Goal: Find specific page/section: Find specific page/section

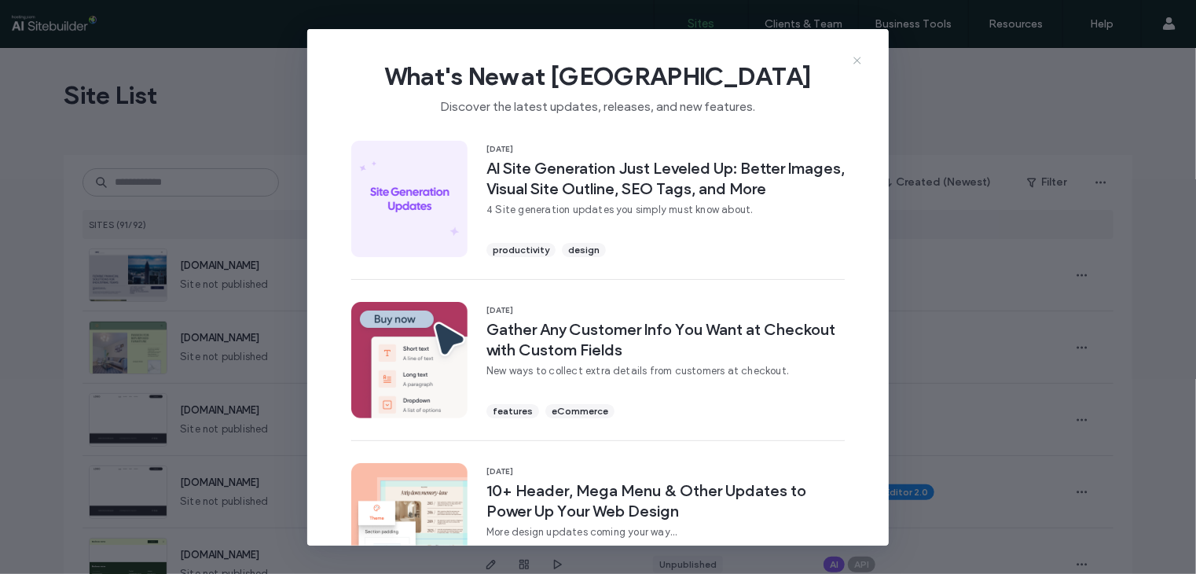
click at [859, 60] on icon at bounding box center [857, 60] width 13 height 13
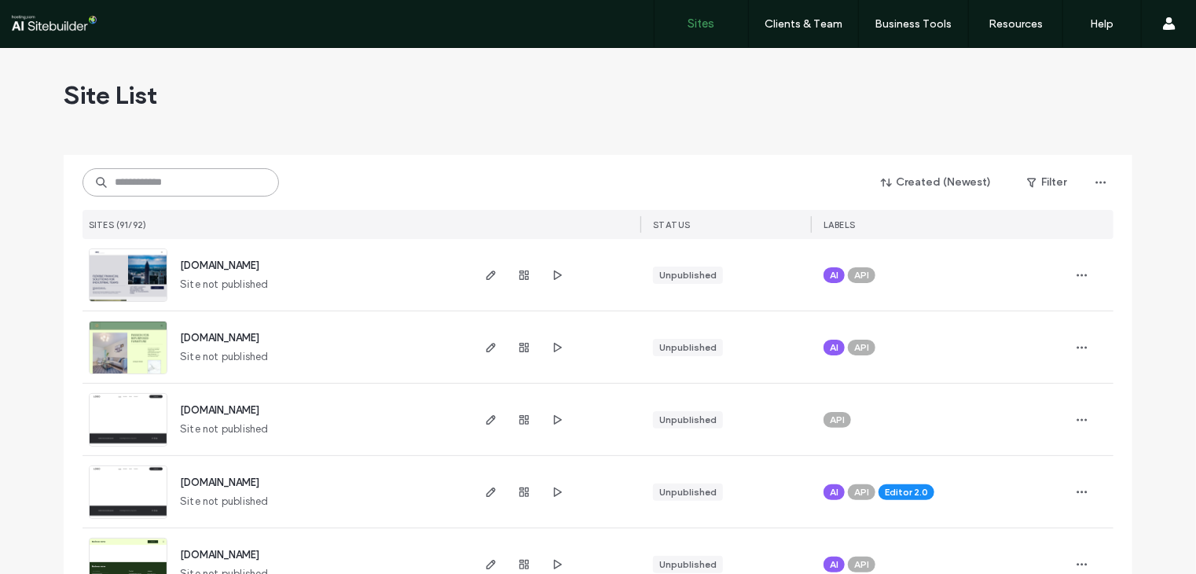
click at [137, 185] on input at bounding box center [180, 182] width 196 height 28
paste input "**********"
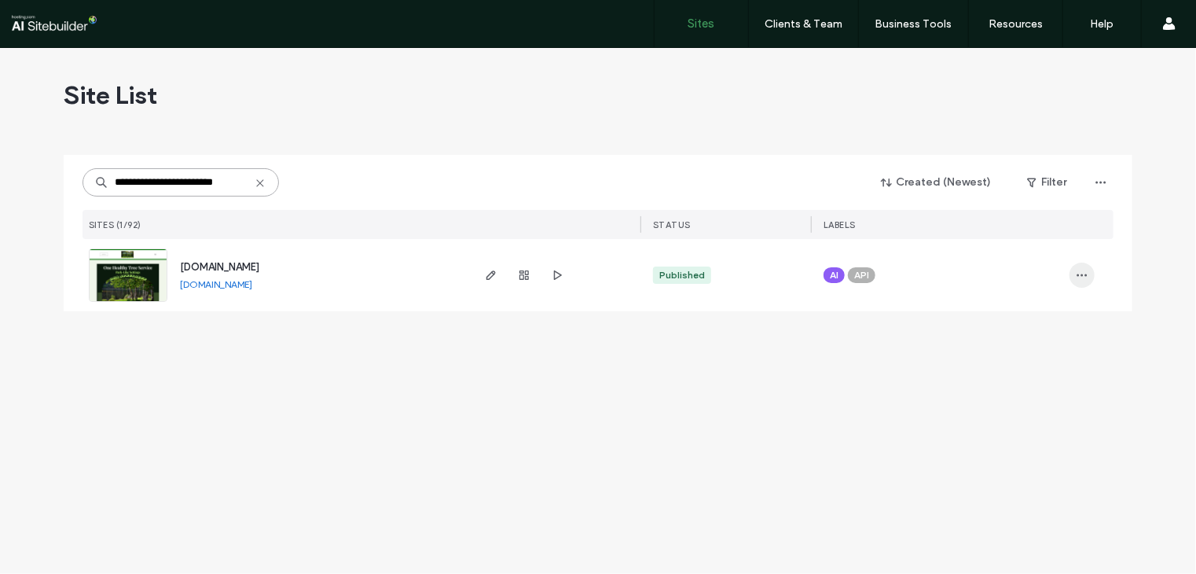
type input "**********"
click at [1079, 269] on icon "button" at bounding box center [1082, 275] width 13 height 13
click at [1062, 343] on div "Site Dashboard" at bounding box center [1024, 346] width 140 height 30
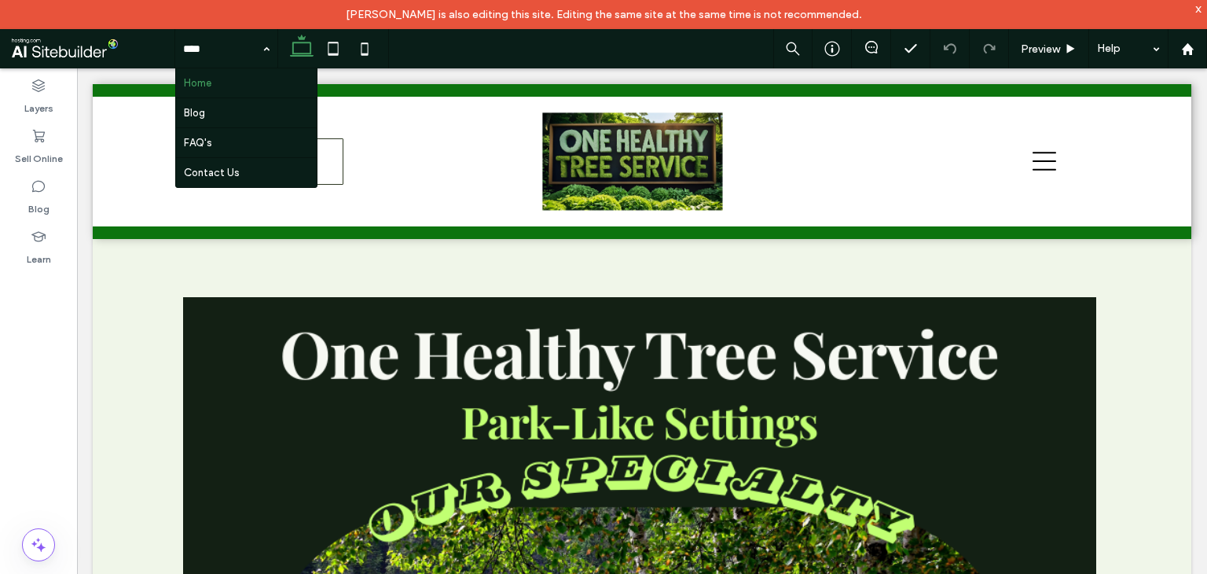
click at [50, 390] on div "Layers Sell Online Blog Learn" at bounding box center [38, 335] width 77 height 534
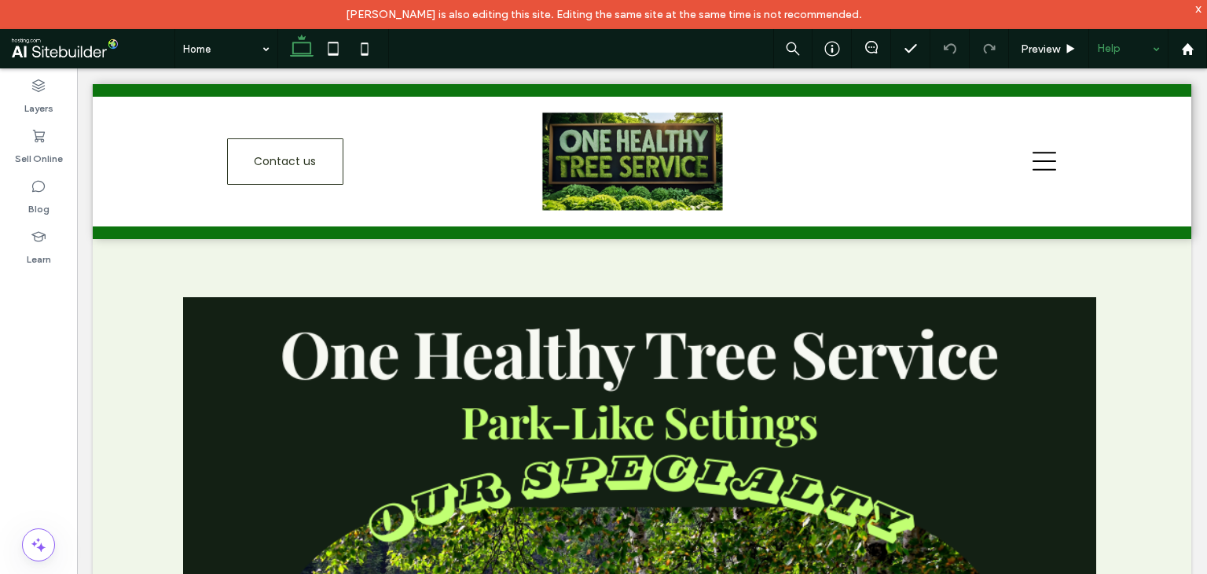
click at [1151, 45] on div "Help" at bounding box center [1128, 48] width 79 height 39
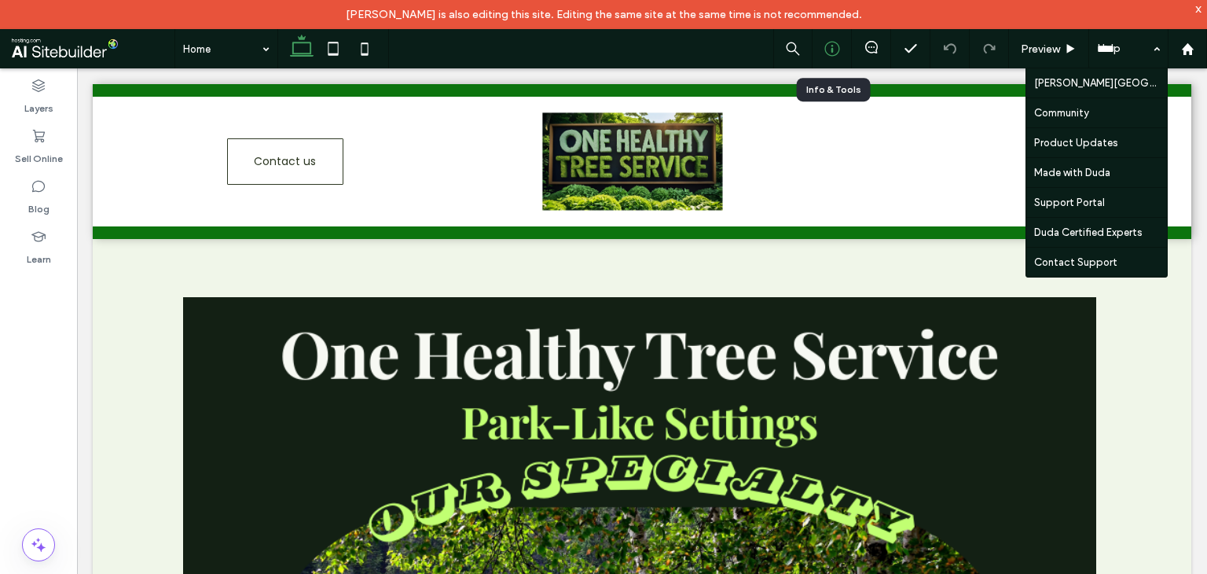
click at [824, 46] on icon at bounding box center [832, 49] width 16 height 16
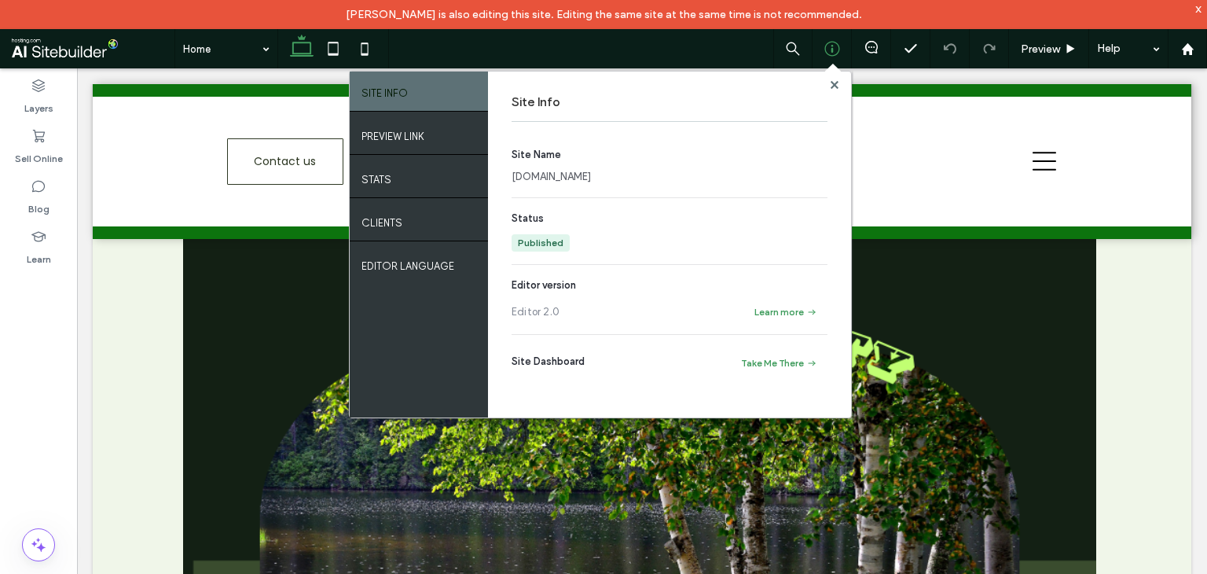
scroll to position [157, 0]
click at [798, 358] on button "Take Me There" at bounding box center [778, 363] width 97 height 19
